Goal: Information Seeking & Learning: Learn about a topic

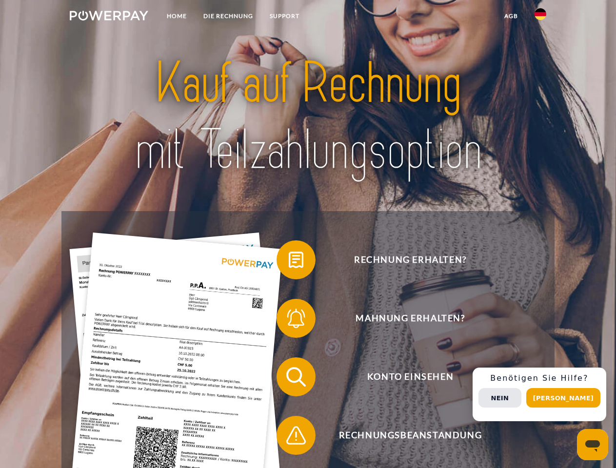
click at [109, 17] on img at bounding box center [109, 16] width 79 height 10
click at [541, 17] on img at bounding box center [541, 14] width 12 height 12
click at [511, 16] on link "agb" at bounding box center [511, 16] width 30 height 18
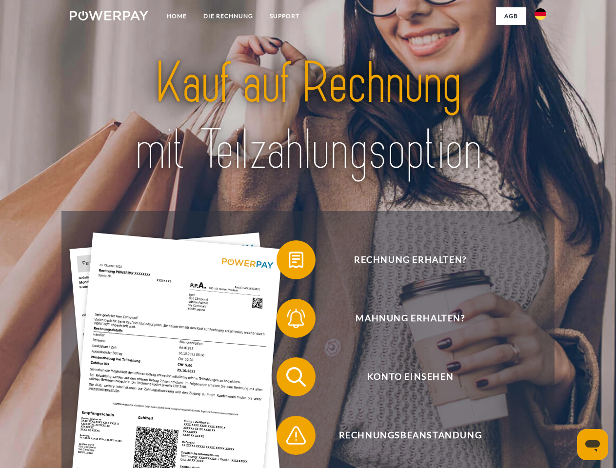
click at [289, 262] on span at bounding box center [281, 260] width 49 height 49
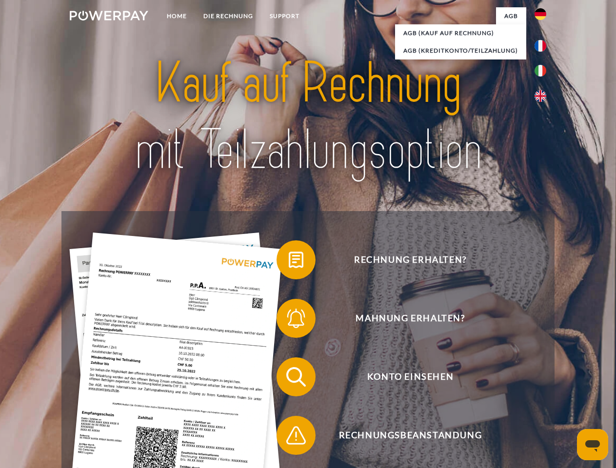
click at [289, 321] on span at bounding box center [281, 318] width 49 height 49
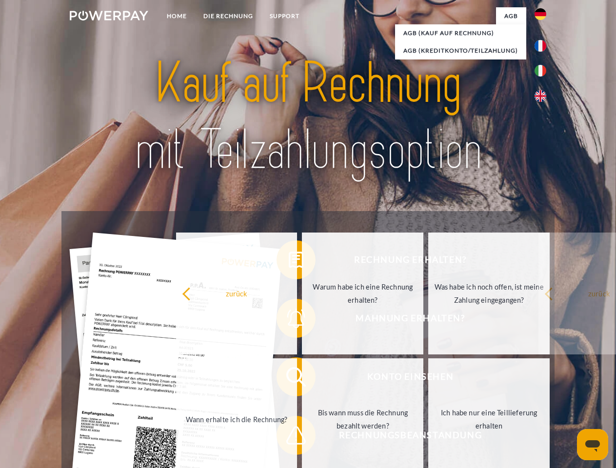
click at [302, 379] on link "Bis wann muss die Rechnung bezahlt werden?" at bounding box center [363, 420] width 122 height 122
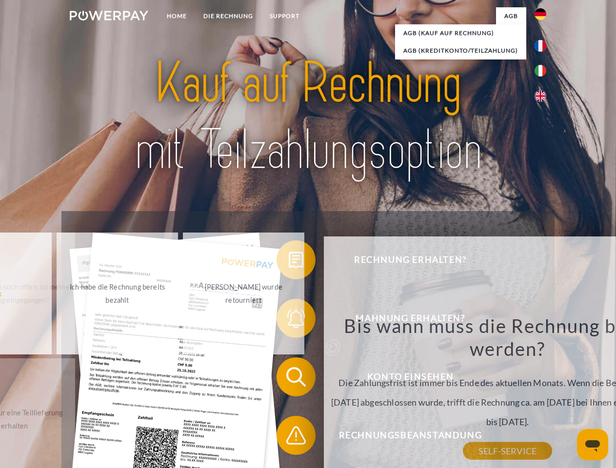
click at [289, 438] on div "Rechnung erhalten? Mahnung erhalten? Konto einsehen" at bounding box center [307, 406] width 493 height 390
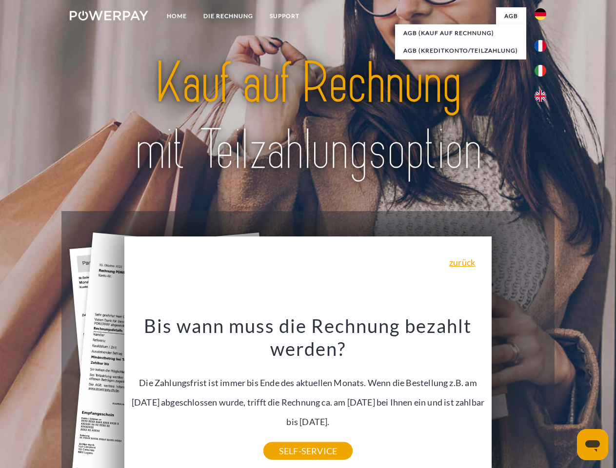
click at [543, 395] on div "Rechnung erhalten? Mahnung erhalten? Konto einsehen" at bounding box center [307, 406] width 493 height 390
click at [519, 397] on span "Konto einsehen" at bounding box center [410, 377] width 239 height 39
click at [567, 398] on header "Home DIE RECHNUNG SUPPORT" at bounding box center [308, 337] width 616 height 674
